Goal: Information Seeking & Learning: Learn about a topic

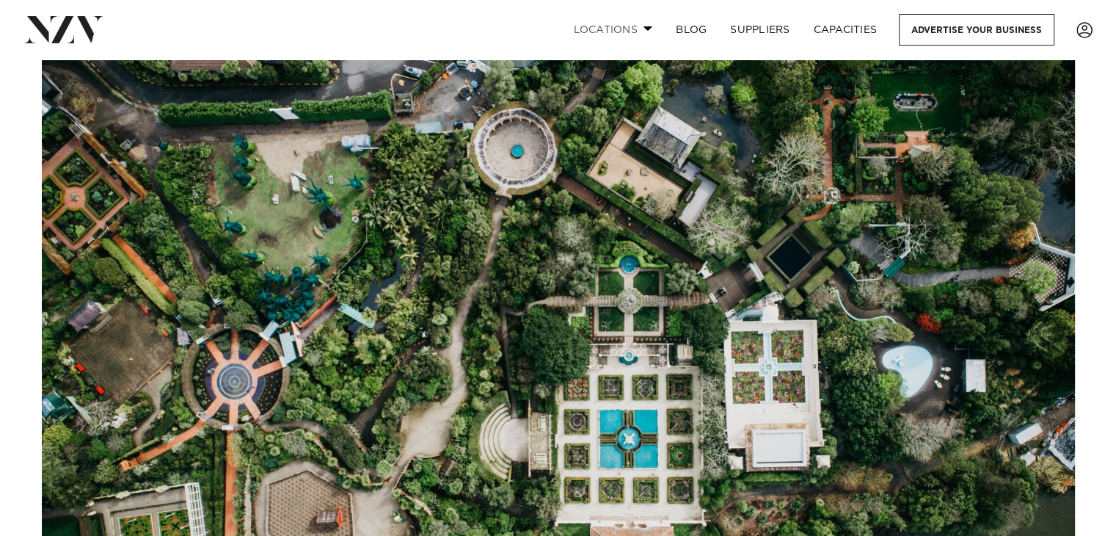
click at [611, 32] on link "Locations" at bounding box center [612, 30] width 103 height 32
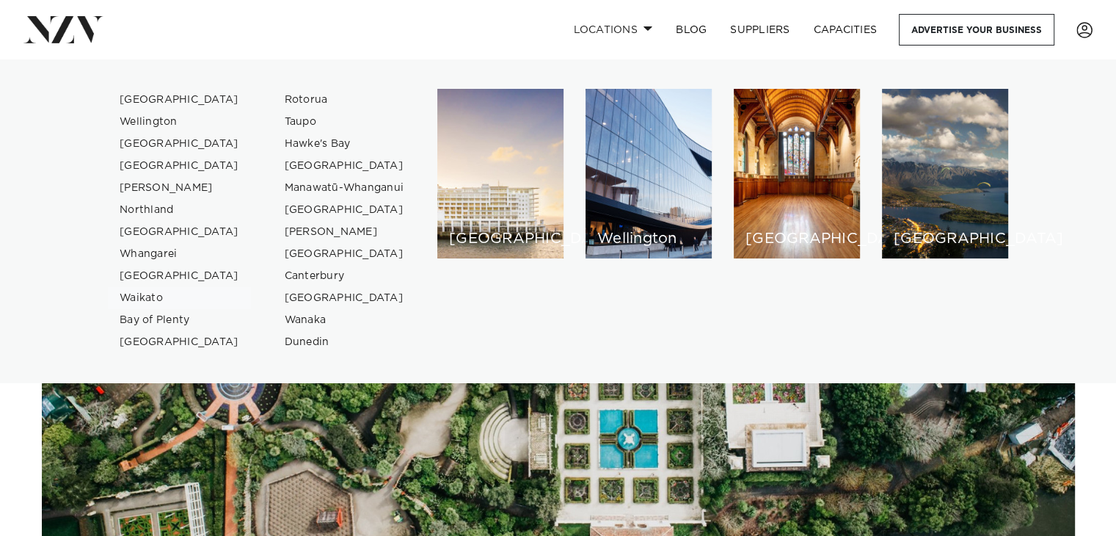
click at [153, 299] on link "Waikato" at bounding box center [179, 298] width 143 height 22
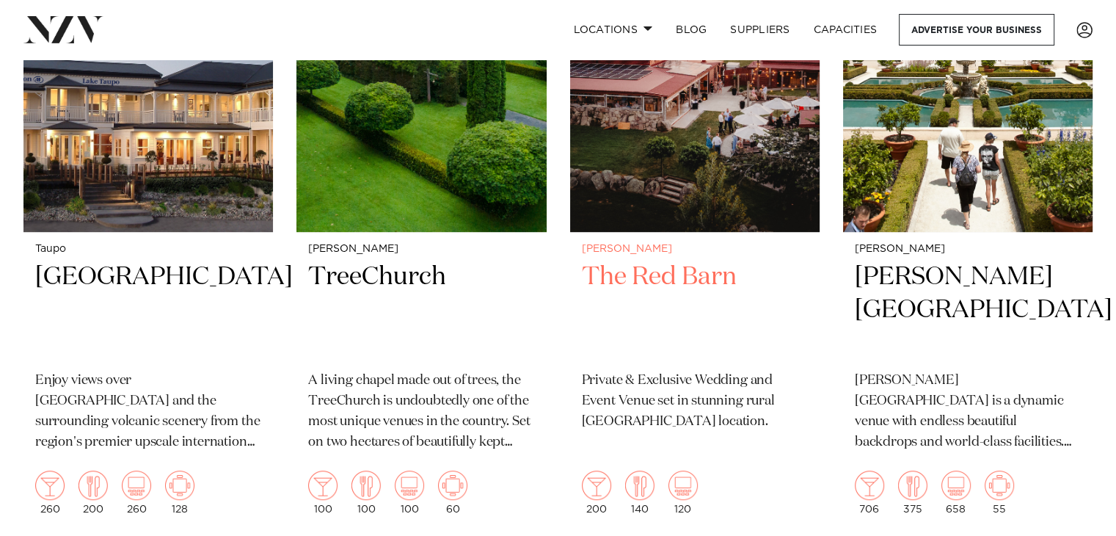
scroll to position [734, 0]
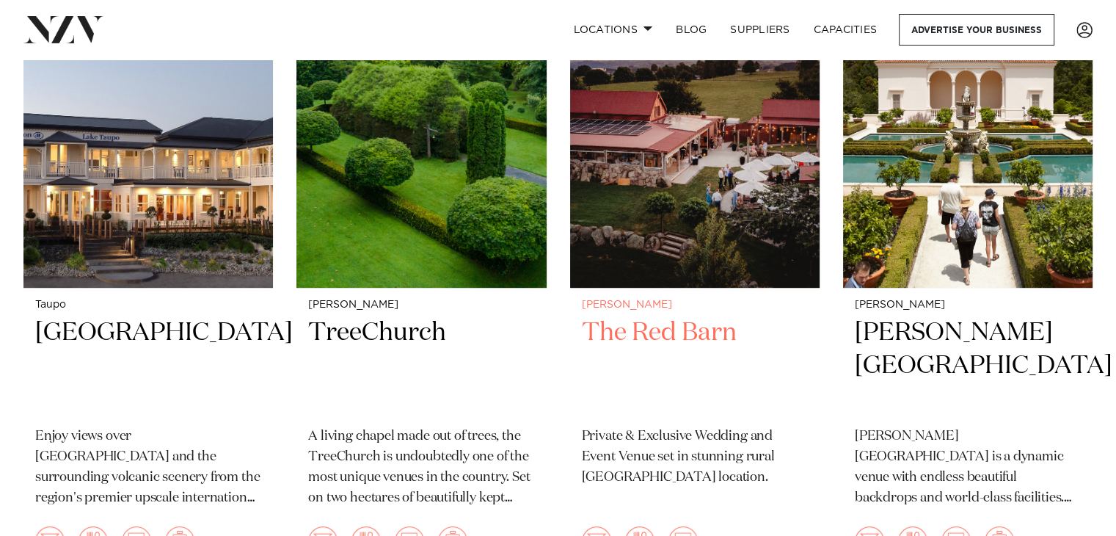
click at [732, 215] on img at bounding box center [694, 119] width 249 height 335
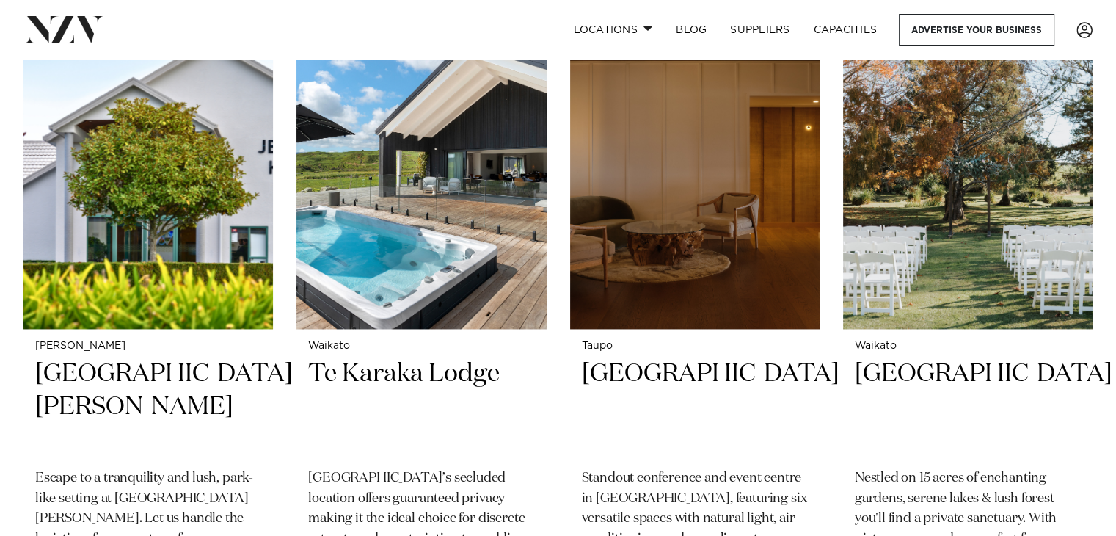
scroll to position [1981, 0]
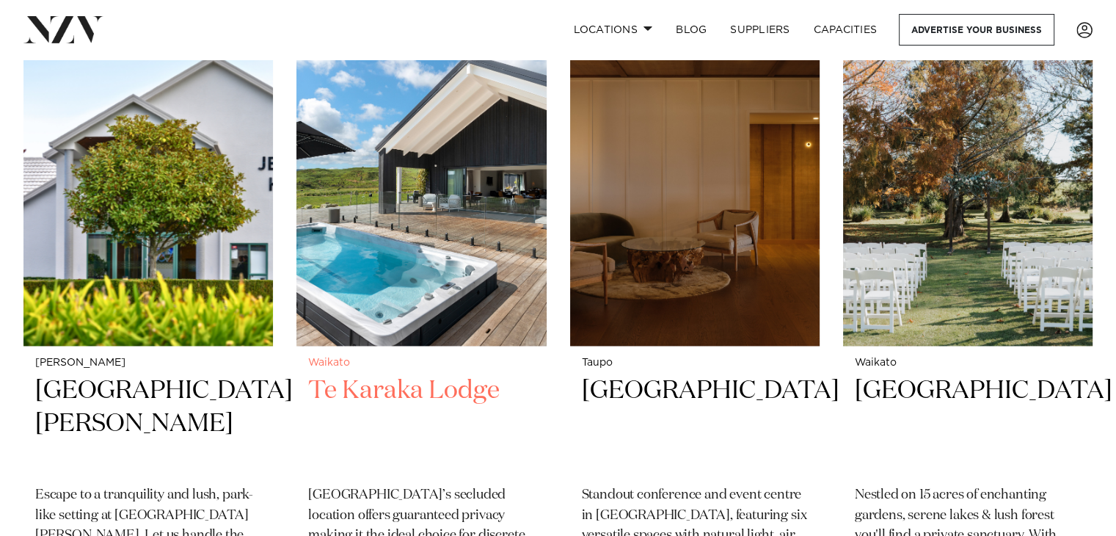
click at [455, 374] on h2 "Te Karaka Lodge" at bounding box center [421, 423] width 226 height 99
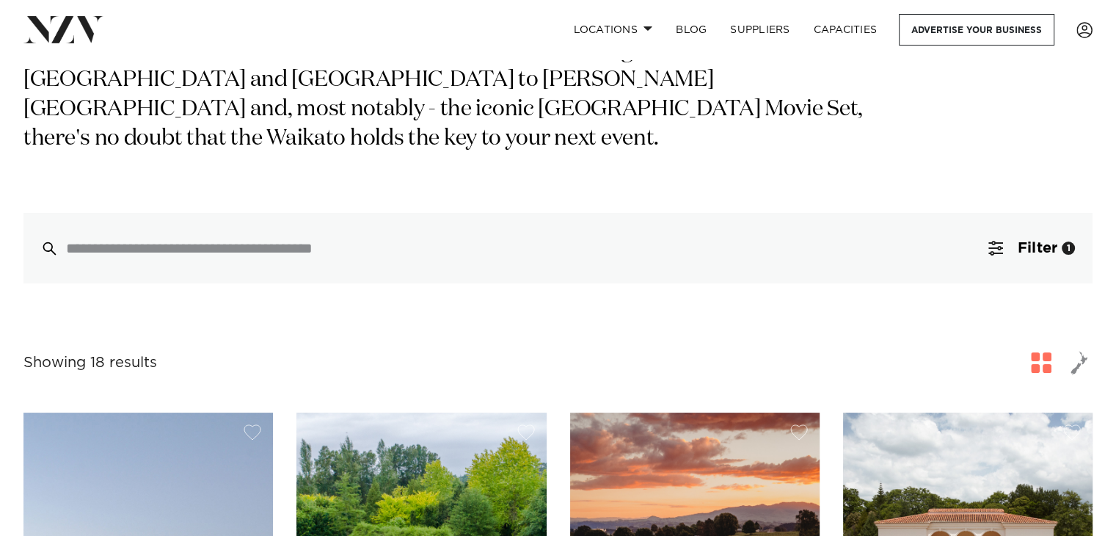
scroll to position [0, 0]
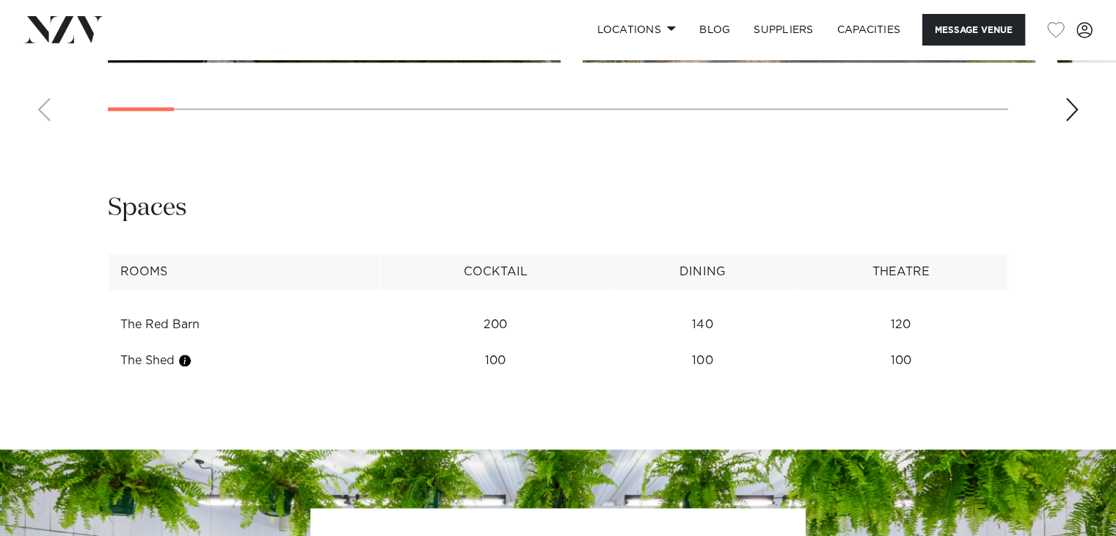
scroll to position [1761, 0]
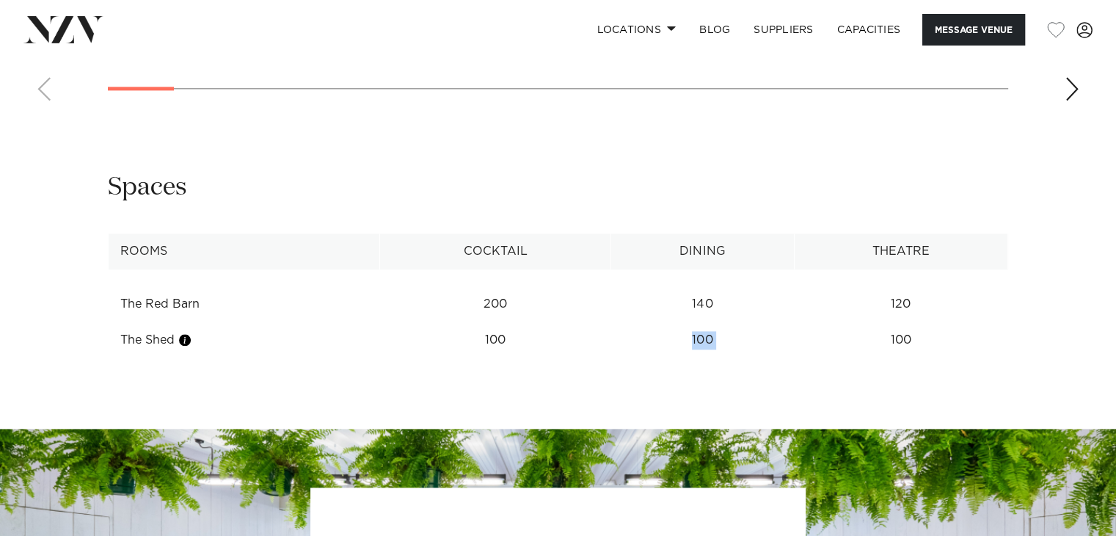
drag, startPoint x: 505, startPoint y: 335, endPoint x: 831, endPoint y: 346, distance: 326.0
click at [825, 344] on tr "The Shed 100 100 100" at bounding box center [559, 340] width 900 height 36
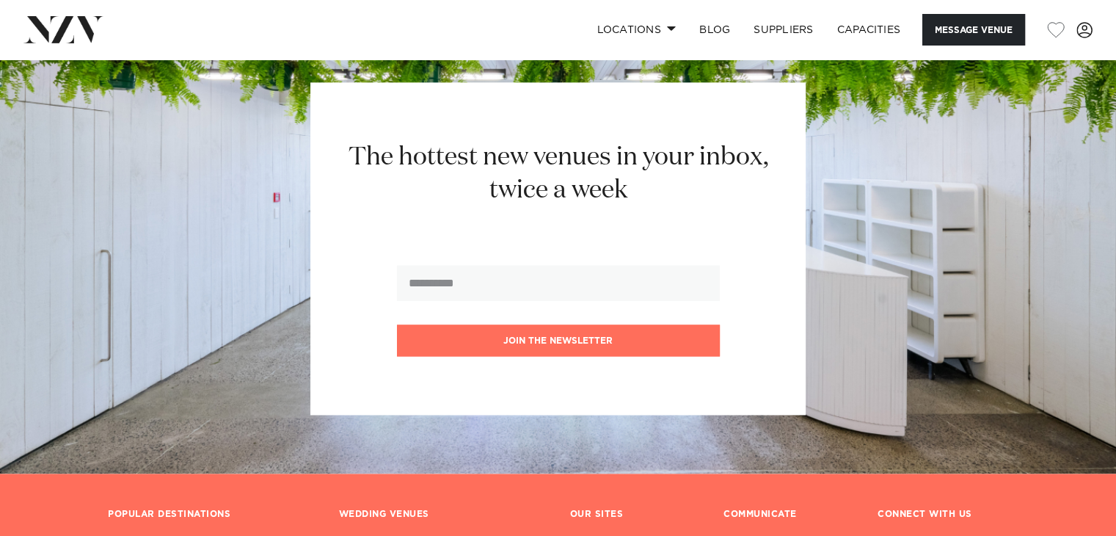
scroll to position [1887, 0]
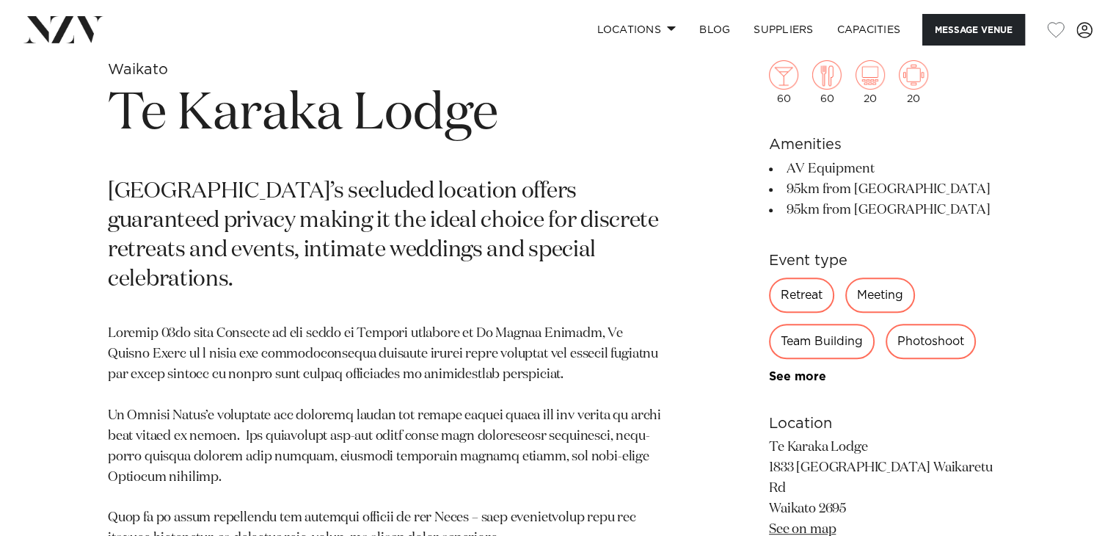
scroll to position [587, 0]
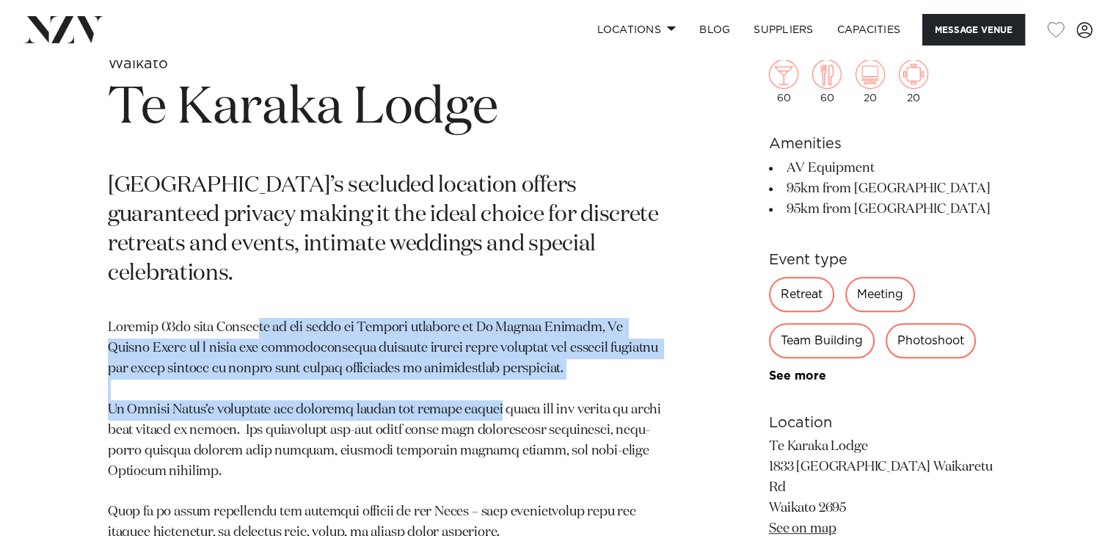
drag, startPoint x: 263, startPoint y: 300, endPoint x: 560, endPoint y: 376, distance: 306.7
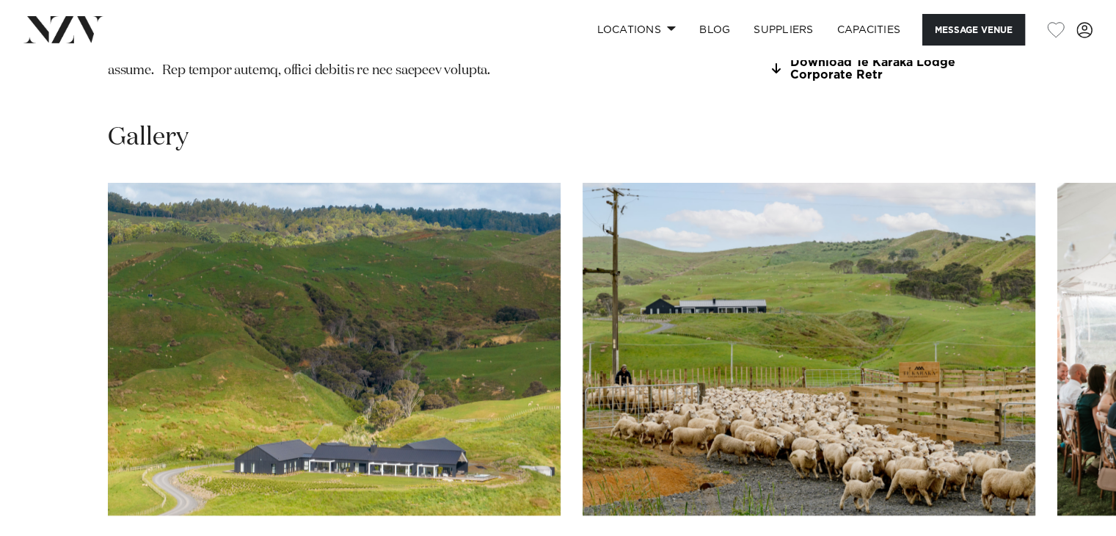
scroll to position [1321, 0]
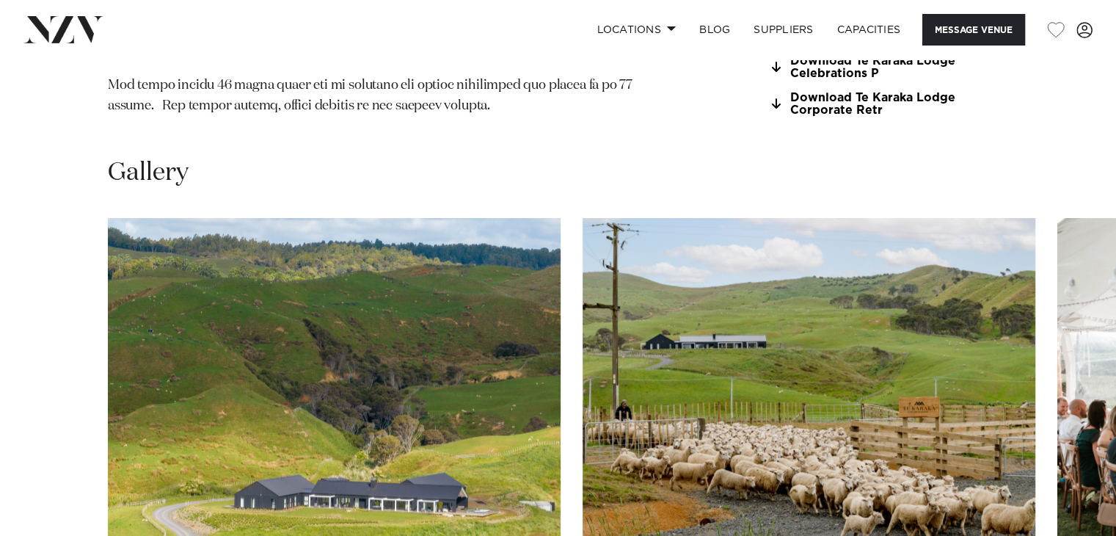
click at [750, 356] on img "2 / 26" at bounding box center [809, 384] width 453 height 332
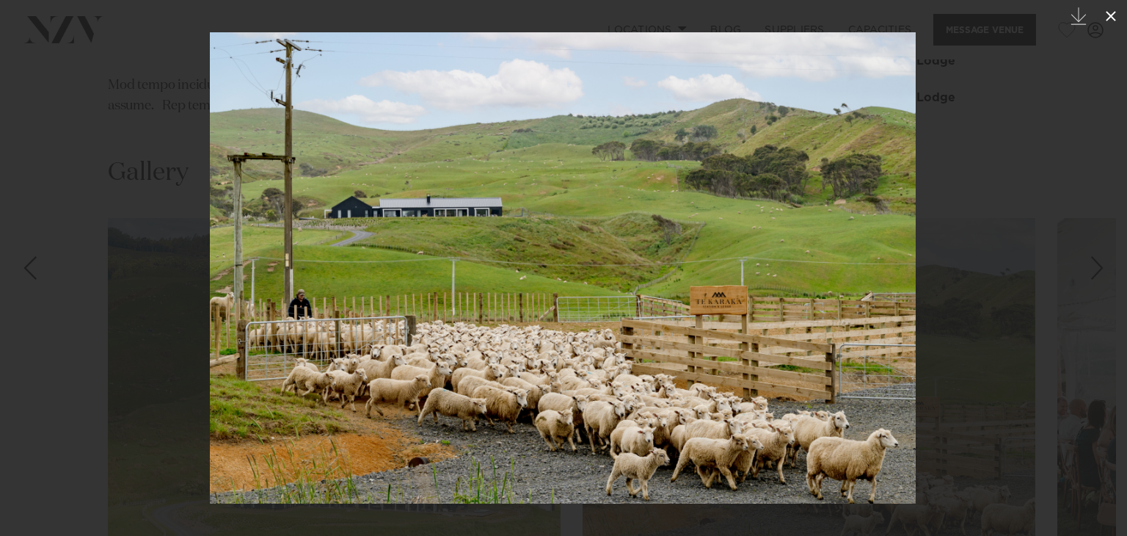
click at [1112, 18] on icon at bounding box center [1111, 16] width 18 height 18
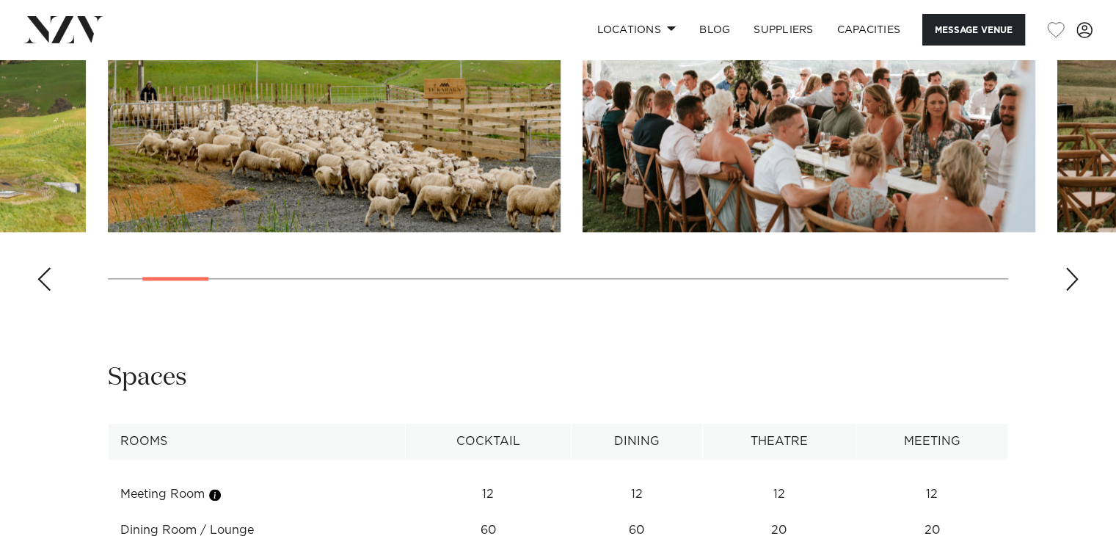
scroll to position [1761, 0]
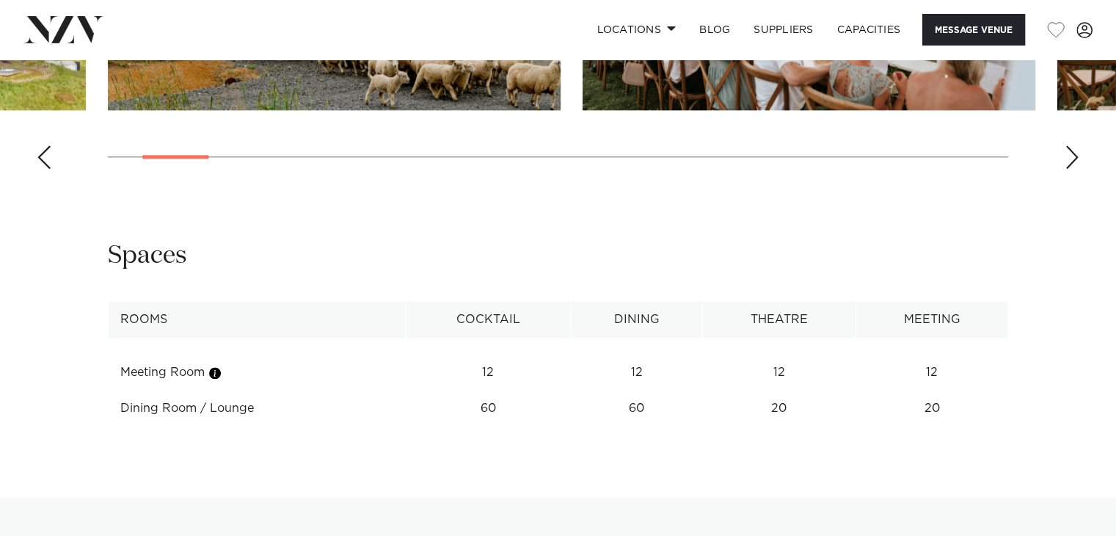
drag, startPoint x: 480, startPoint y: 379, endPoint x: 986, endPoint y: 368, distance: 506.5
click at [986, 390] on tr "Dining Room / Lounge 60 60 20 20" at bounding box center [559, 408] width 900 height 36
click at [986, 368] on td "20" at bounding box center [932, 372] width 152 height 36
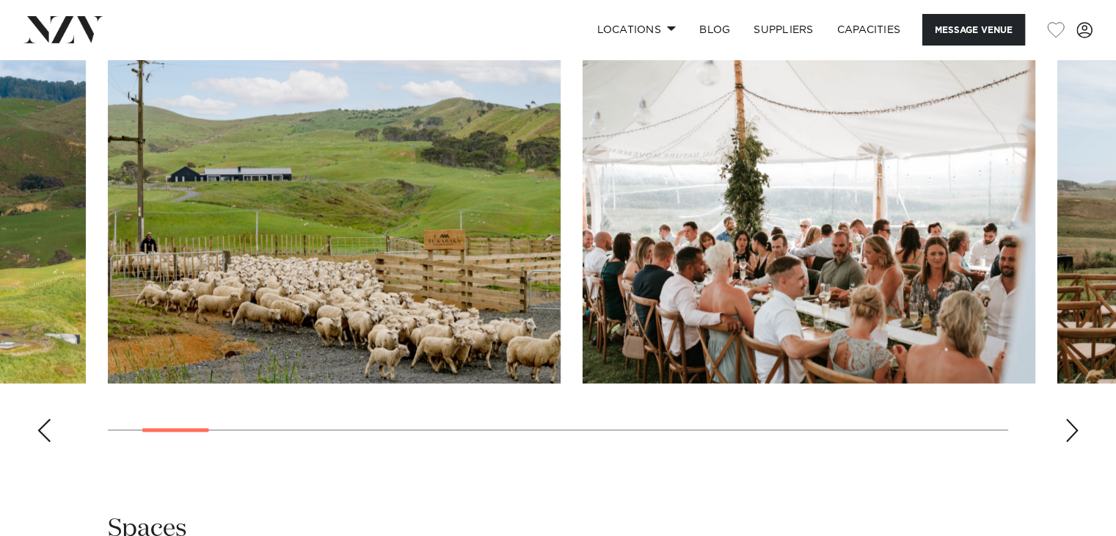
scroll to position [1468, 0]
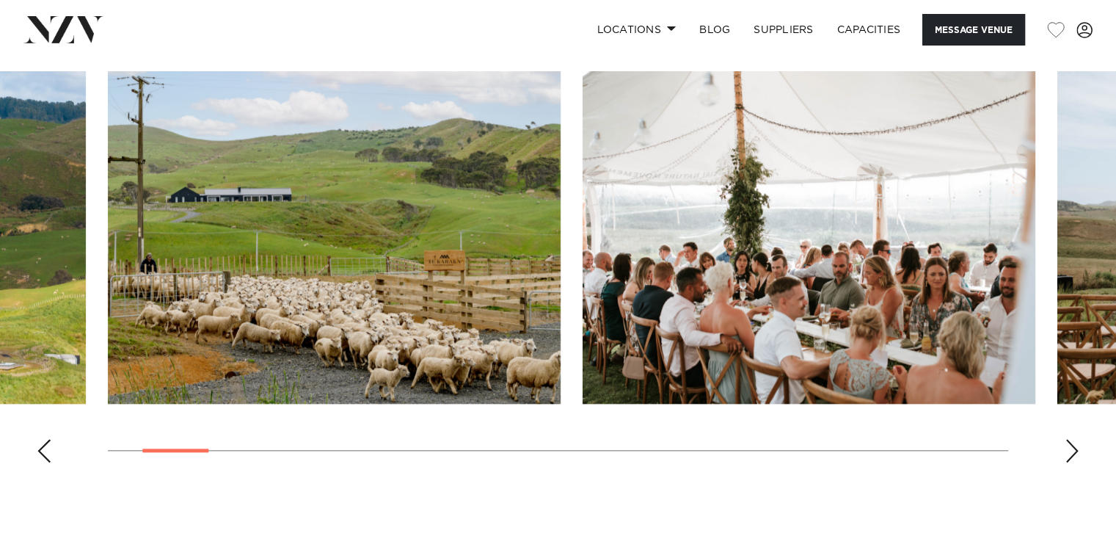
click at [1073, 439] on div "Next slide" at bounding box center [1072, 450] width 15 height 23
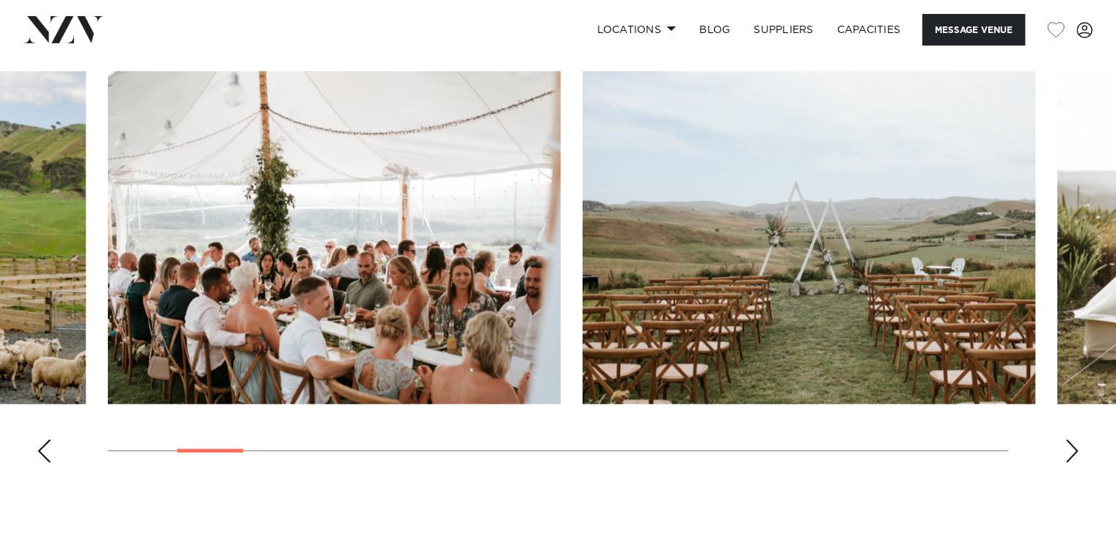
click at [1073, 439] on div "Next slide" at bounding box center [1072, 450] width 15 height 23
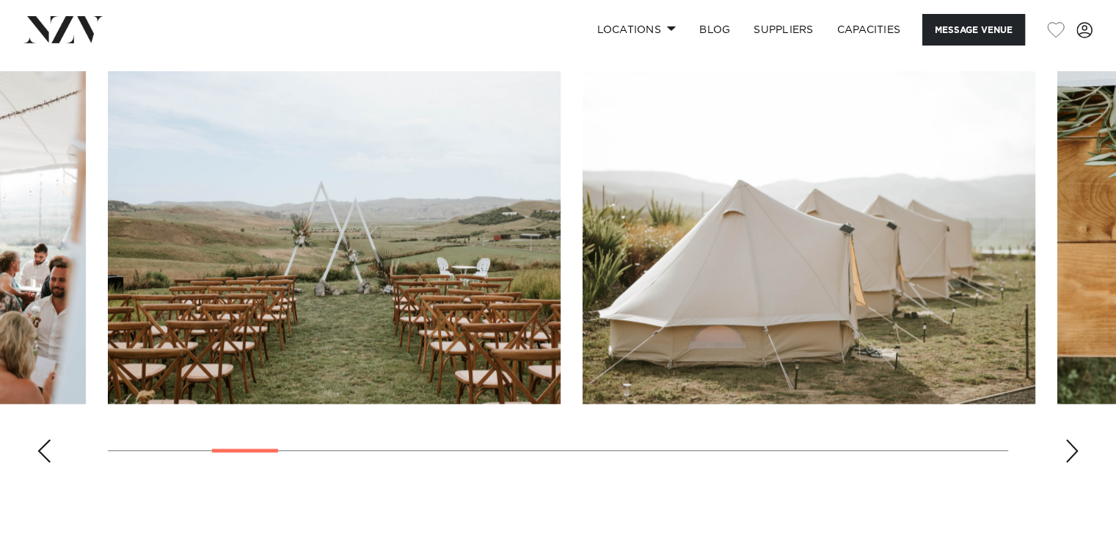
click at [1073, 439] on div "Next slide" at bounding box center [1072, 450] width 15 height 23
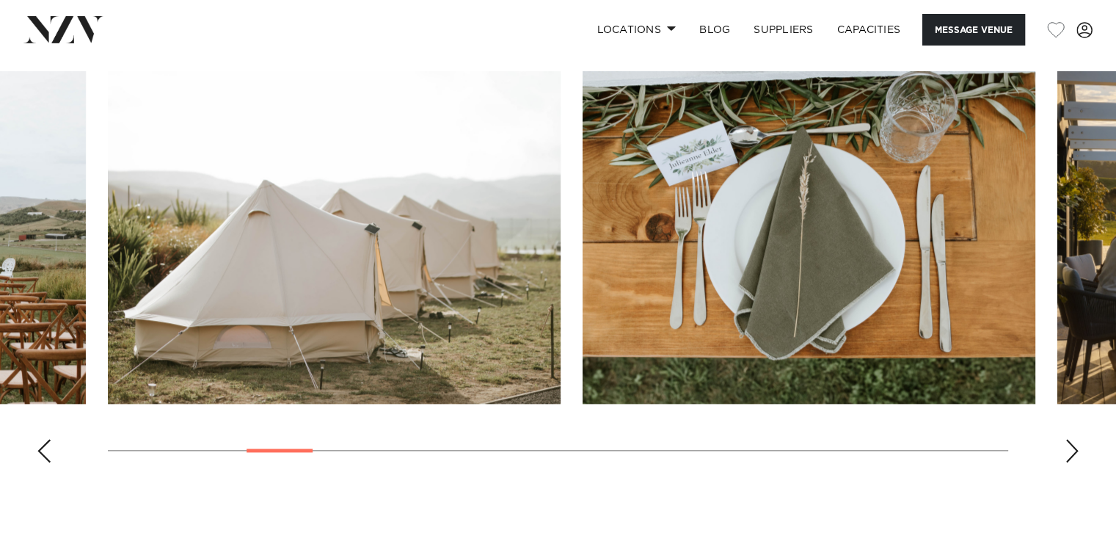
click at [1073, 439] on div "Next slide" at bounding box center [1072, 450] width 15 height 23
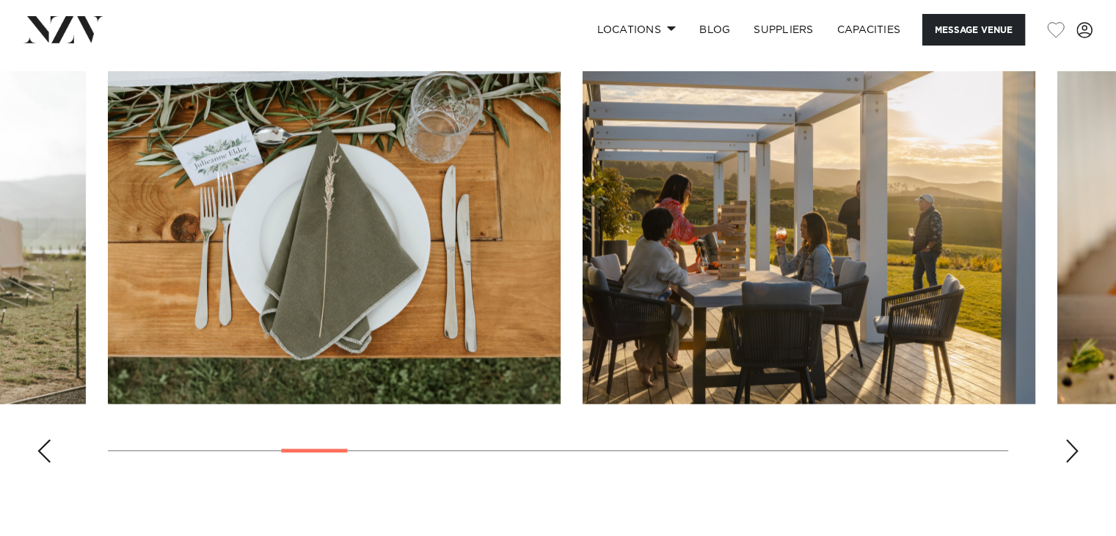
click at [1073, 439] on div "Next slide" at bounding box center [1072, 450] width 15 height 23
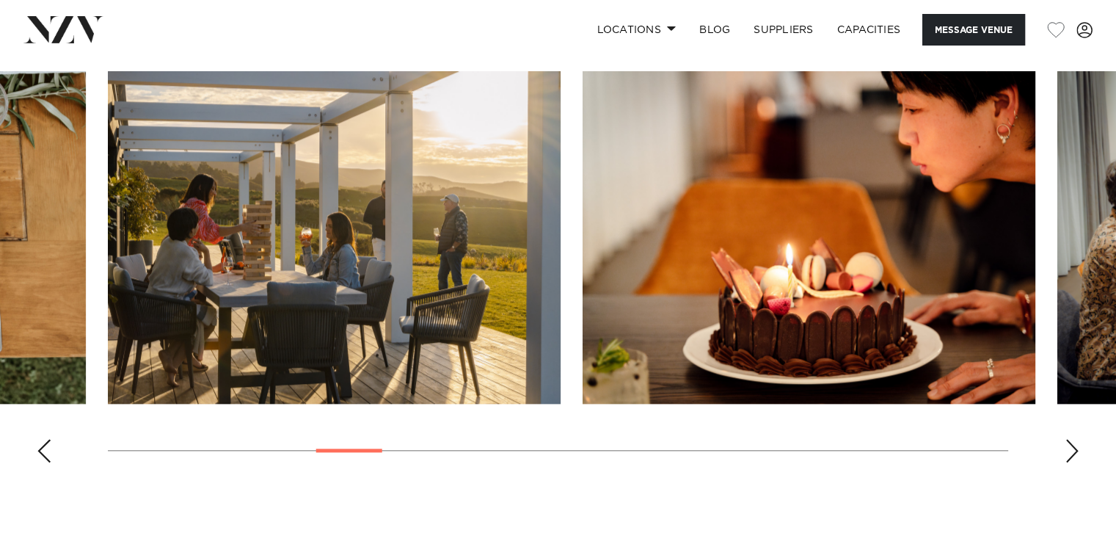
click at [1073, 439] on div "Next slide" at bounding box center [1072, 450] width 15 height 23
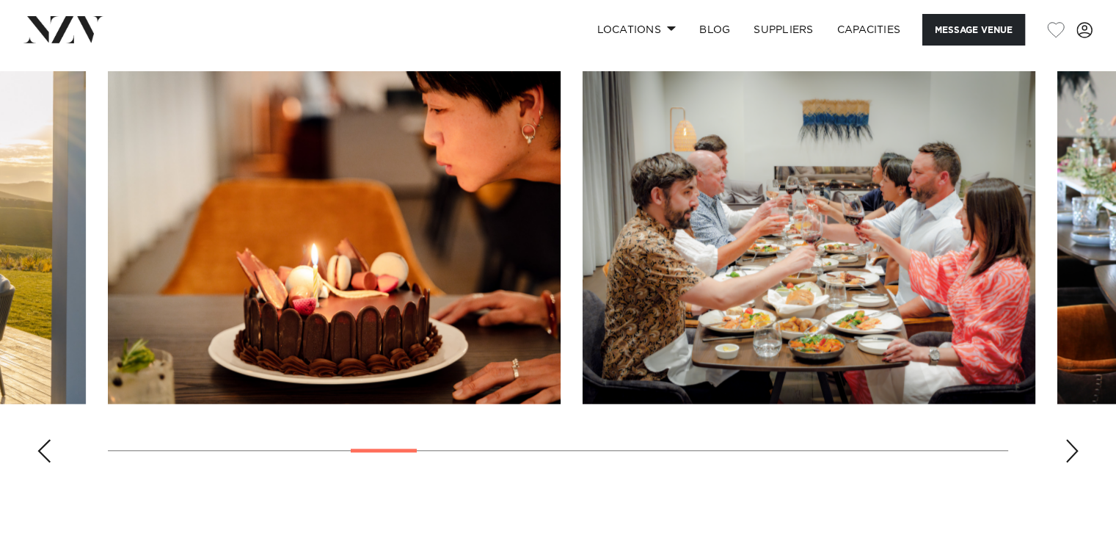
click at [1073, 439] on div "Next slide" at bounding box center [1072, 450] width 15 height 23
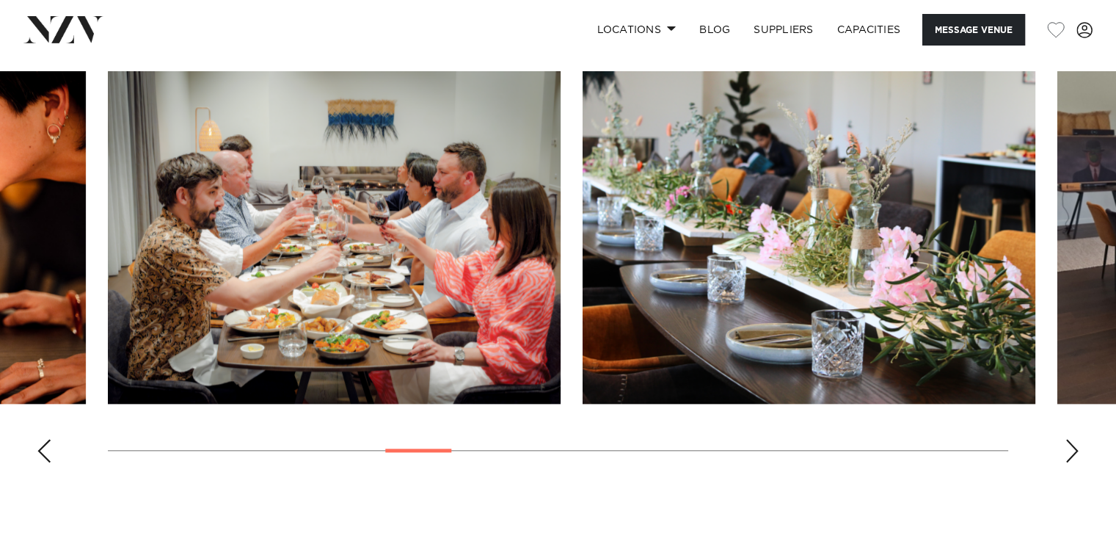
click at [1073, 439] on div "Next slide" at bounding box center [1072, 450] width 15 height 23
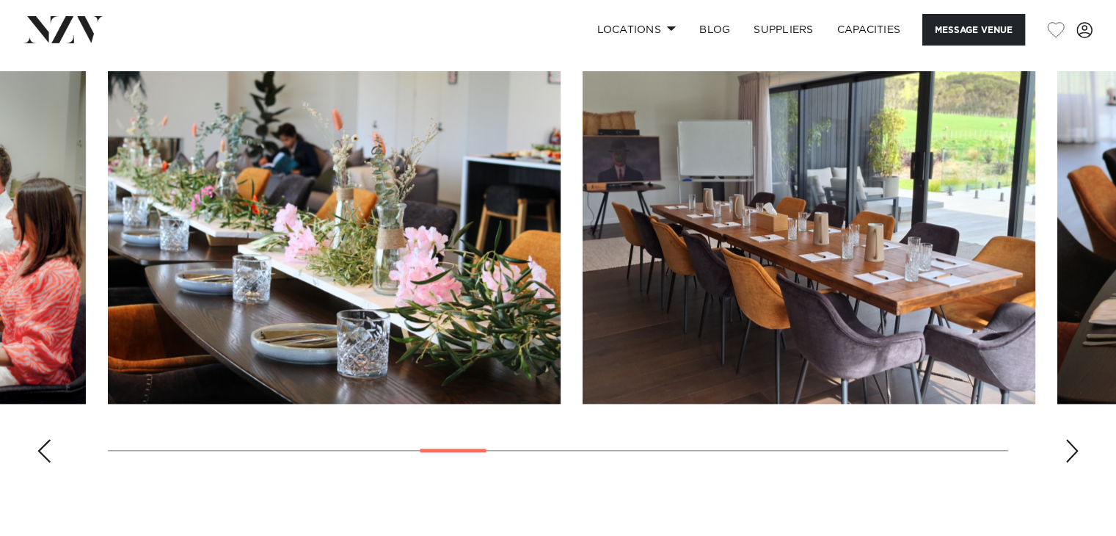
click at [1074, 439] on div "Next slide" at bounding box center [1072, 450] width 15 height 23
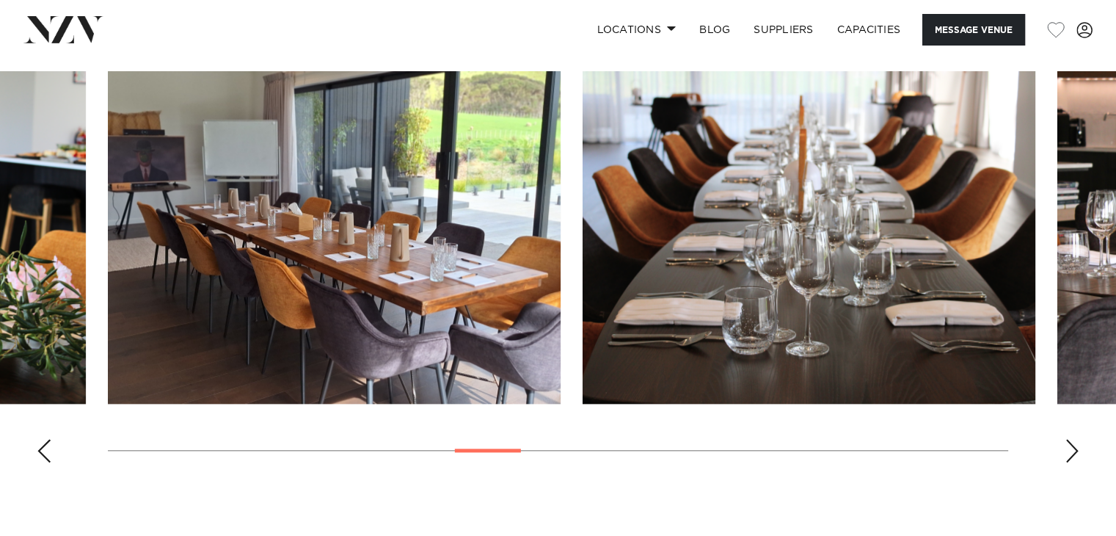
click at [1074, 439] on div "Next slide" at bounding box center [1072, 450] width 15 height 23
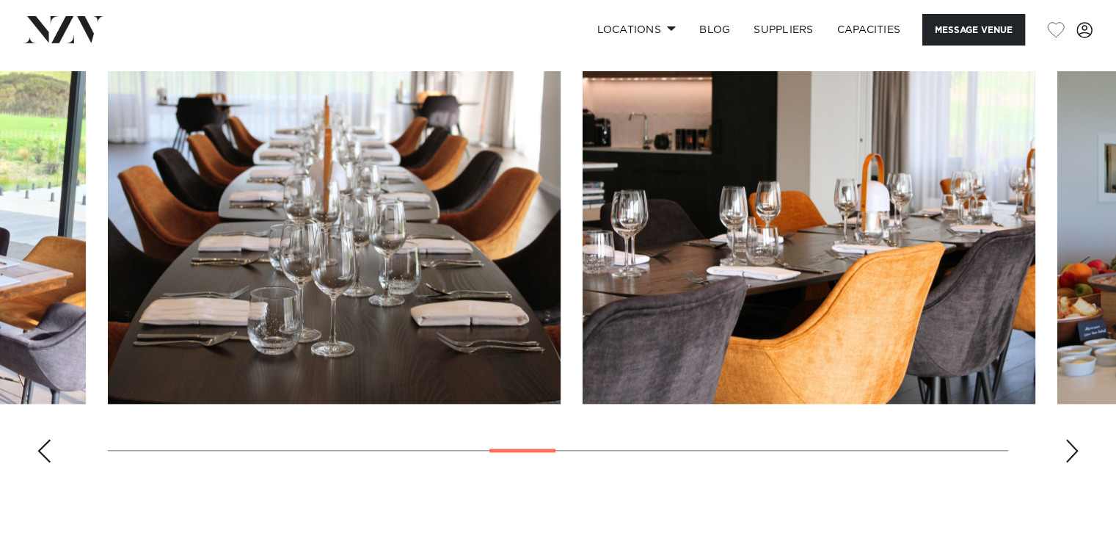
click at [1074, 439] on div "Next slide" at bounding box center [1072, 450] width 15 height 23
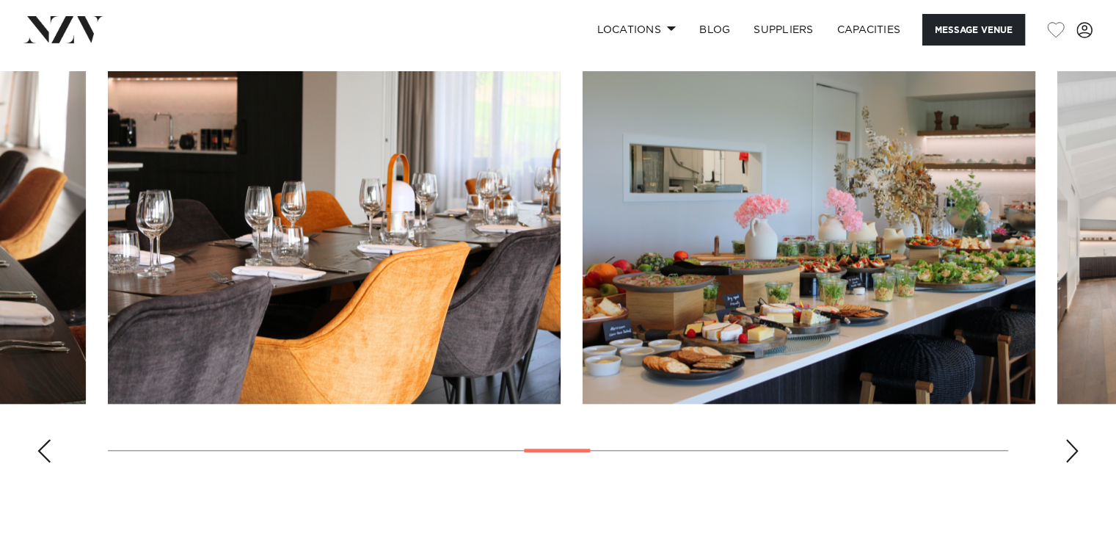
click at [1074, 439] on div "Next slide" at bounding box center [1072, 450] width 15 height 23
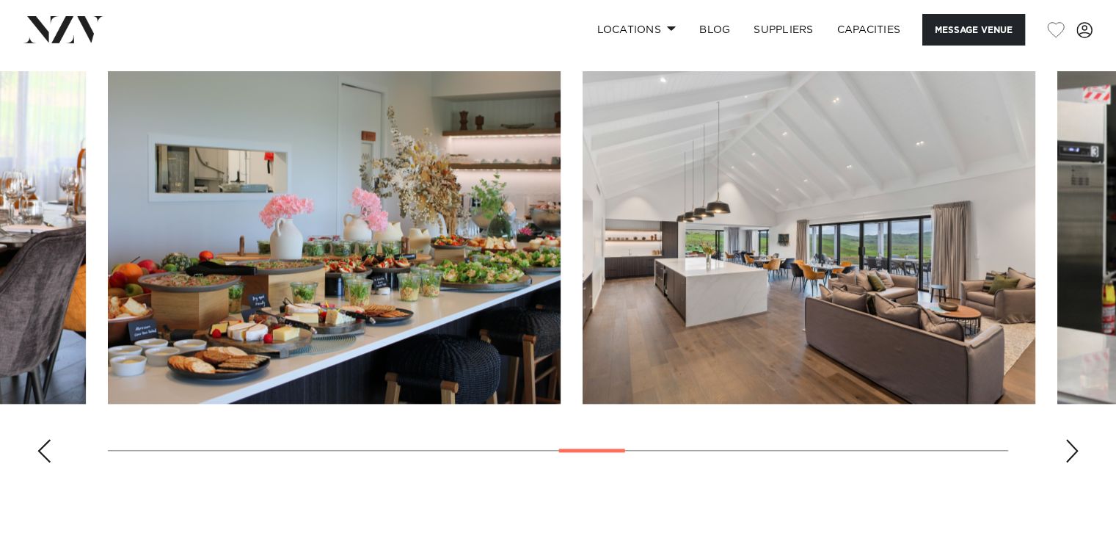
click at [1074, 439] on div "Next slide" at bounding box center [1072, 450] width 15 height 23
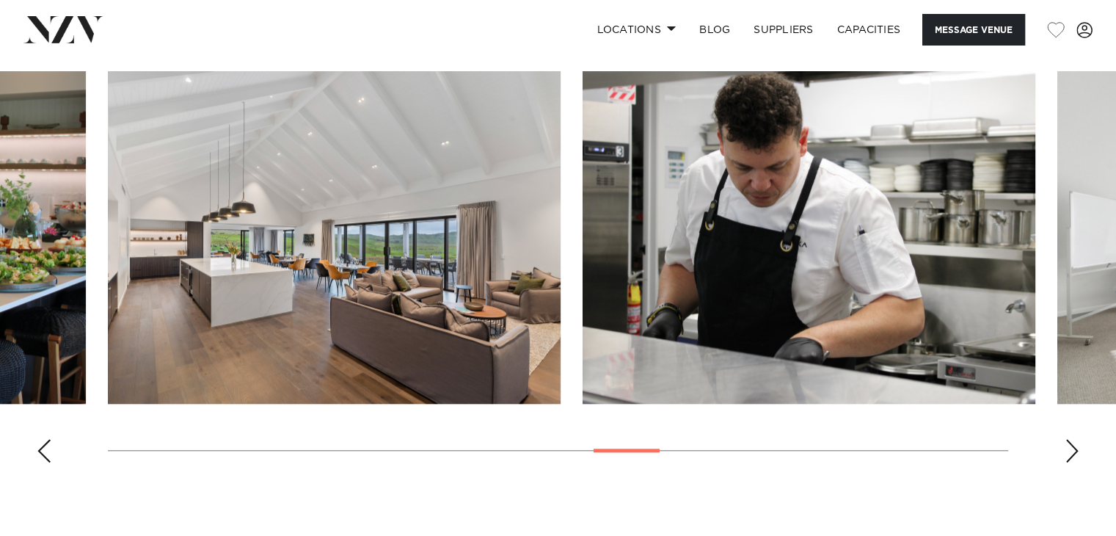
click at [1074, 439] on div "Next slide" at bounding box center [1072, 450] width 15 height 23
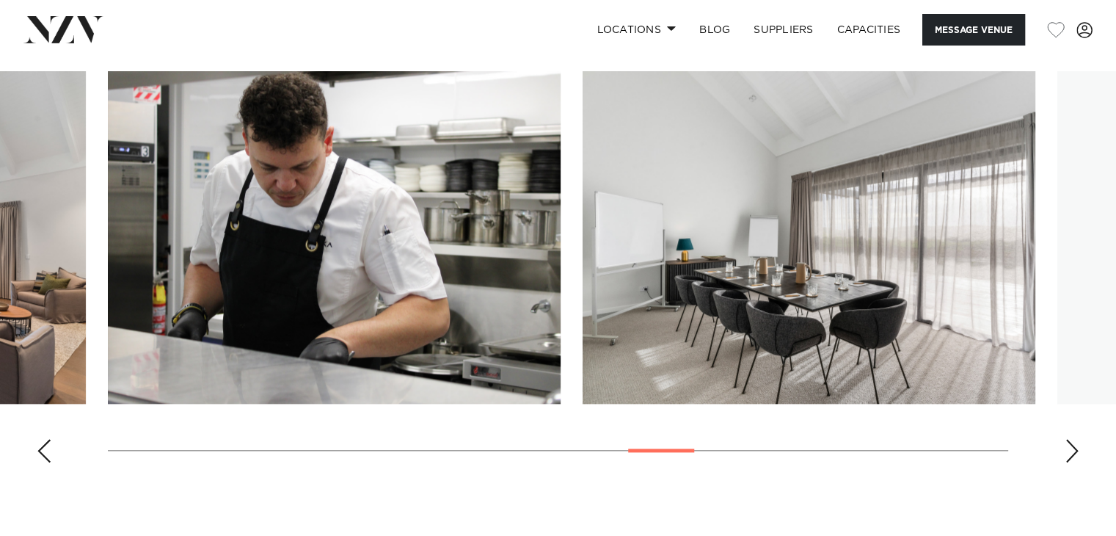
click at [1074, 439] on div "Next slide" at bounding box center [1072, 450] width 15 height 23
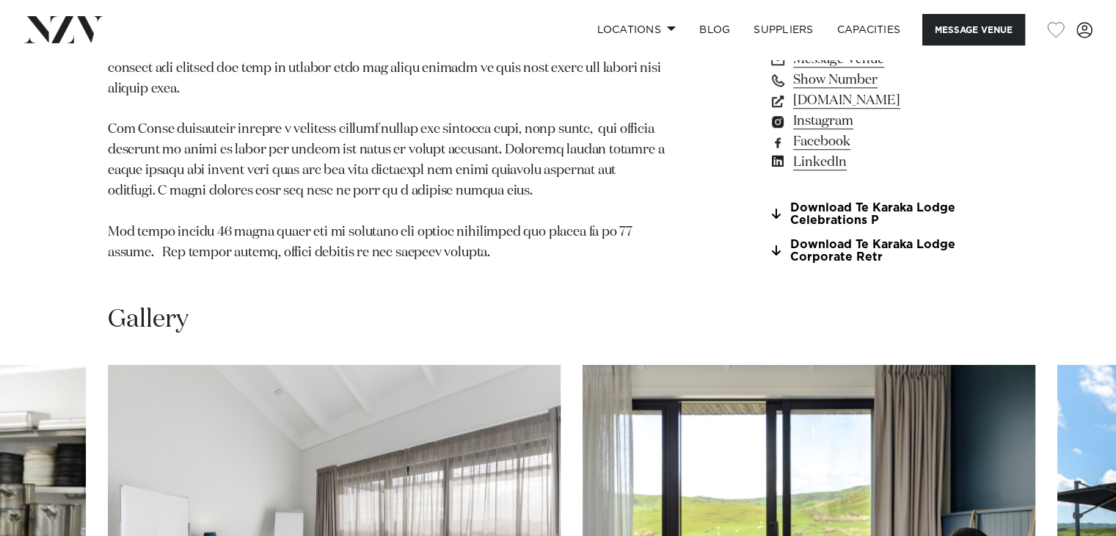
scroll to position [587, 0]
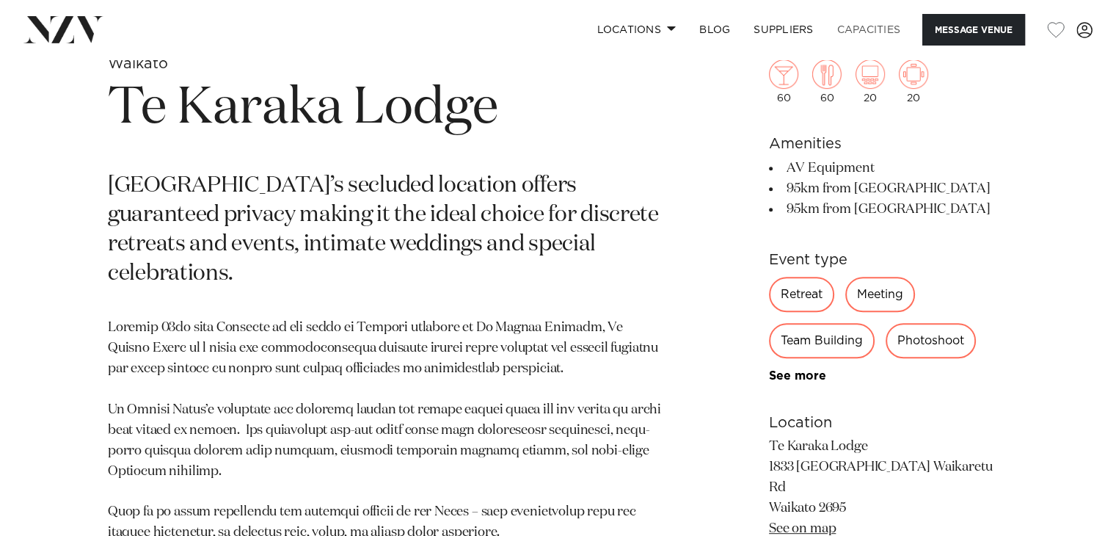
click at [871, 32] on link "Capacities" at bounding box center [869, 30] width 87 height 32
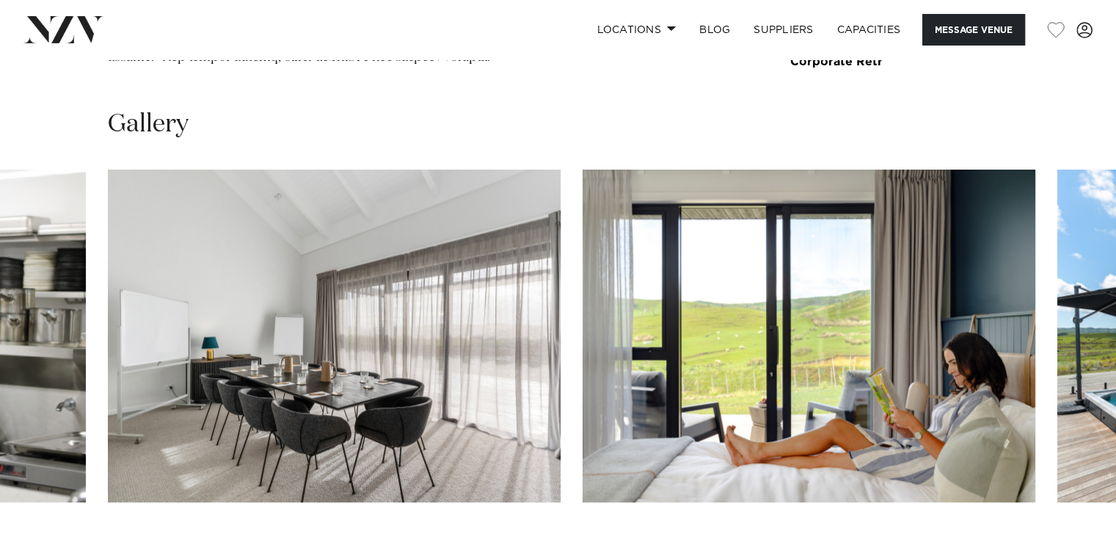
scroll to position [1688, 0]
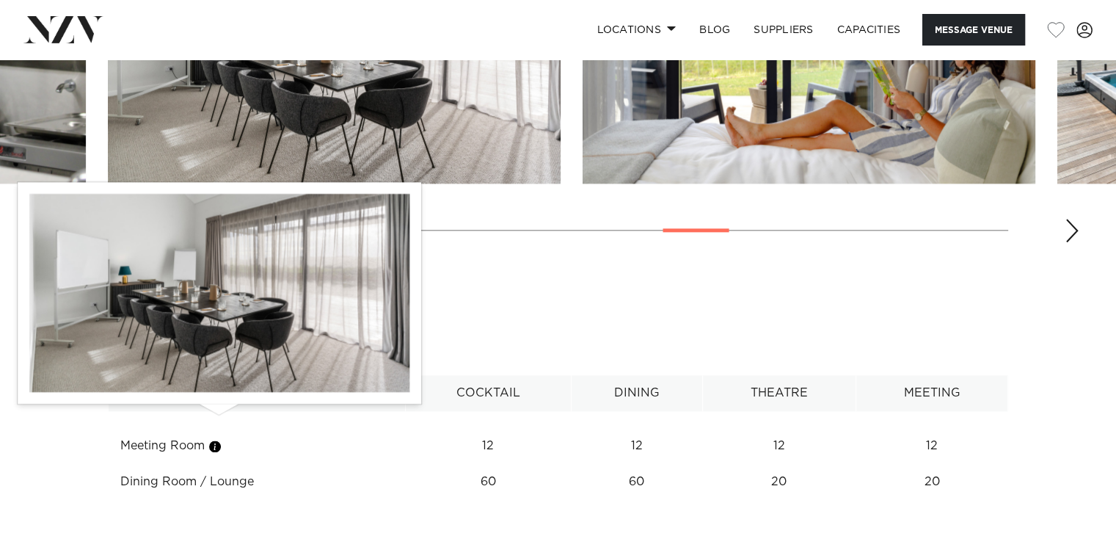
click at [222, 439] on button "button" at bounding box center [215, 446] width 15 height 15
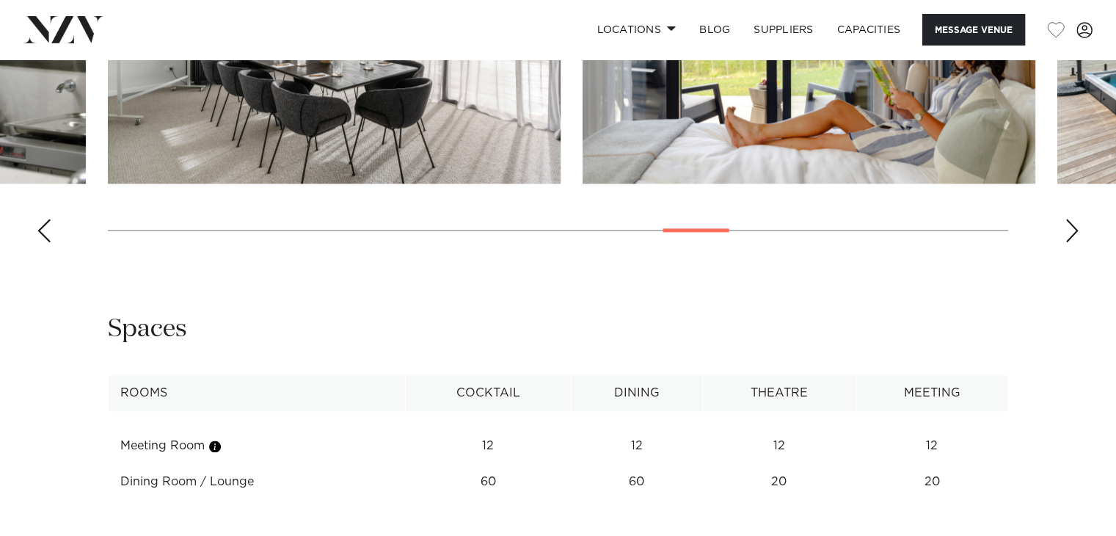
scroll to position [1247, 0]
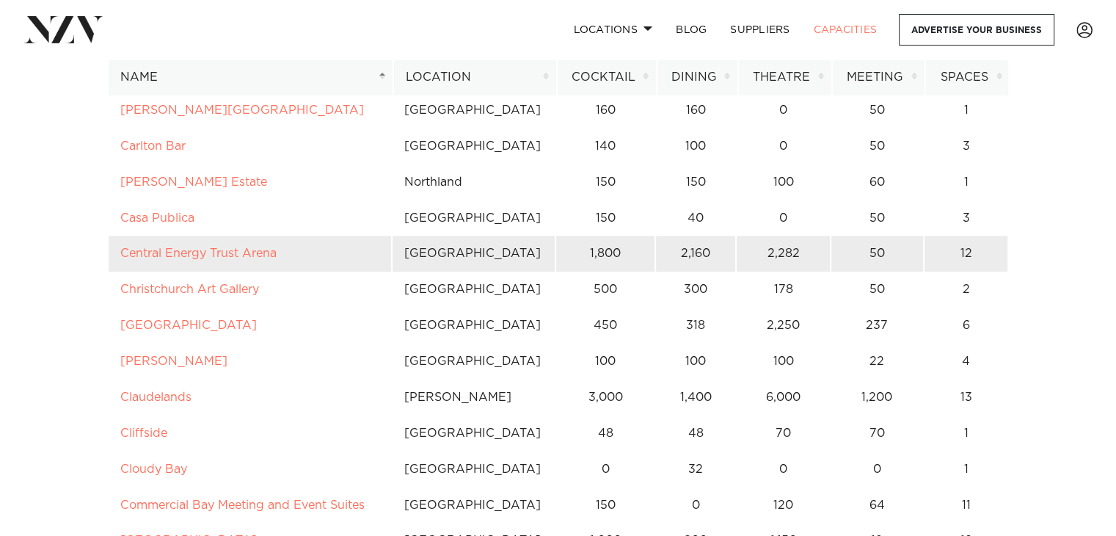
scroll to position [1614, 0]
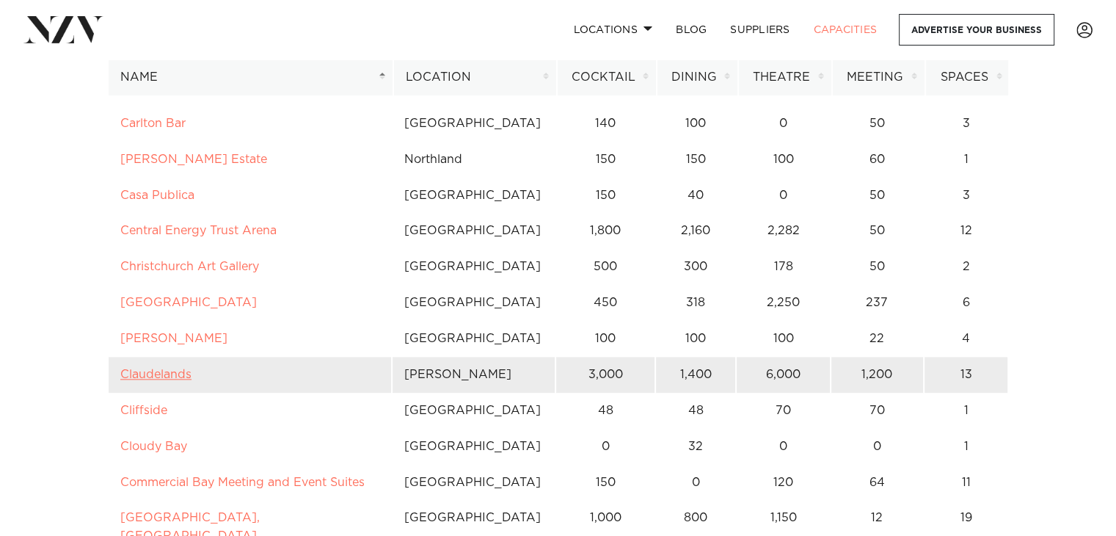
click at [159, 376] on link "Claudelands" at bounding box center [155, 374] width 71 height 12
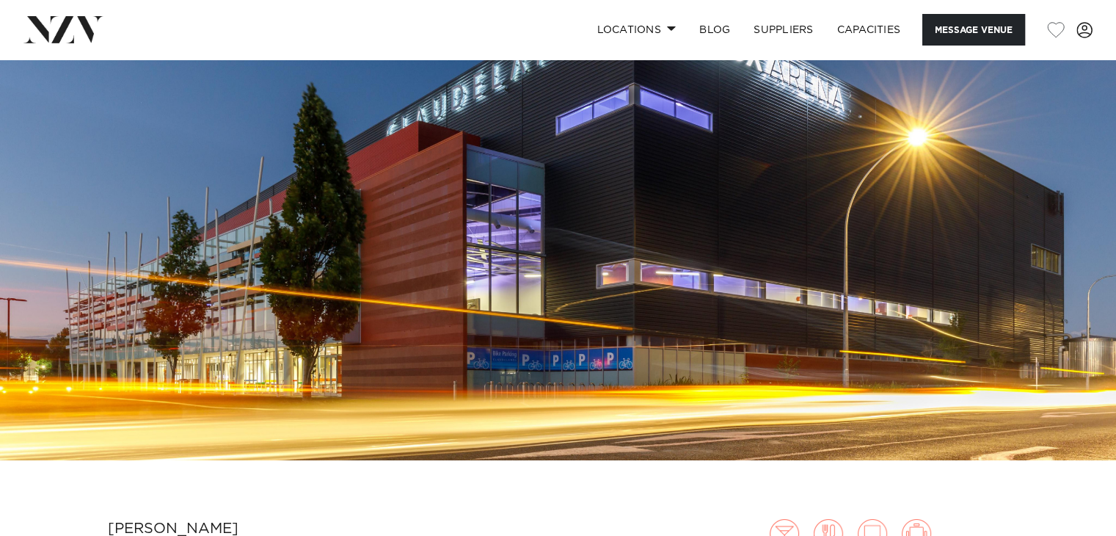
scroll to position [73, 0]
